Goal: Information Seeking & Learning: Learn about a topic

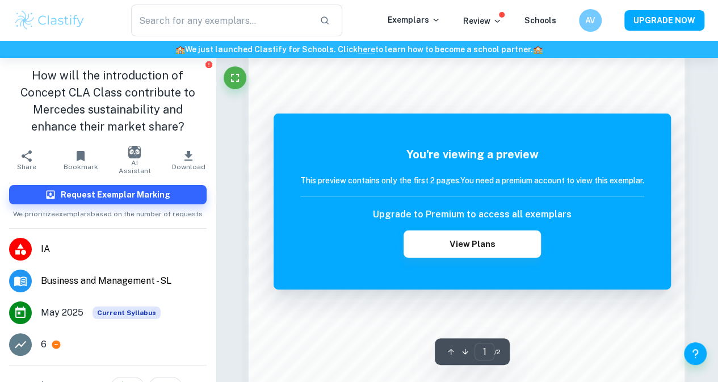
scroll to position [851, 0]
click at [125, 98] on h1 "How will the introduction of Concept CLA Class contribute to Mercedes sustainab…" at bounding box center [107, 101] width 197 height 68
click at [82, 102] on h1 "How will the introduction of Concept CLA Class contribute to Mercedes sustainab…" at bounding box center [107, 101] width 197 height 68
click at [81, 108] on h1 "How will the introduction of Concept CLA Class contribute to Mercedes sustainab…" at bounding box center [107, 101] width 197 height 68
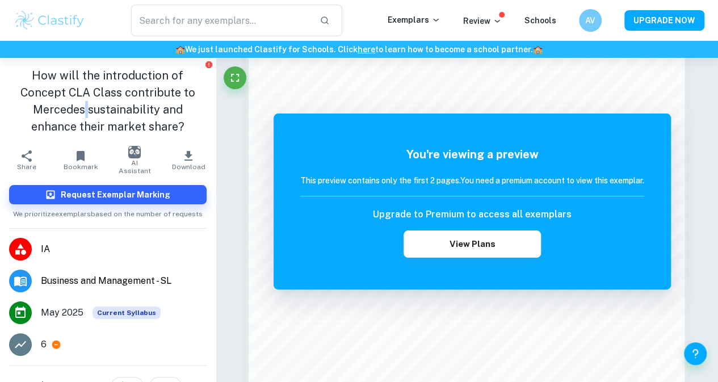
click at [81, 108] on h1 "How will the introduction of Concept CLA Class contribute to Mercedes sustainab…" at bounding box center [107, 101] width 197 height 68
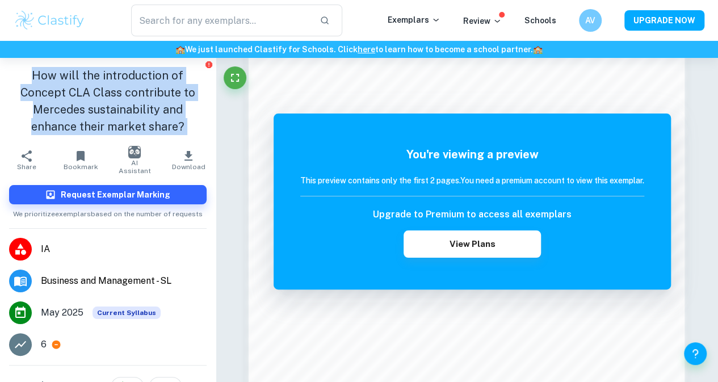
click at [81, 108] on h1 "How will the introduction of Concept CLA Class contribute to Mercedes sustainab…" at bounding box center [107, 101] width 197 height 68
